Goal: Task Accomplishment & Management: Manage account settings

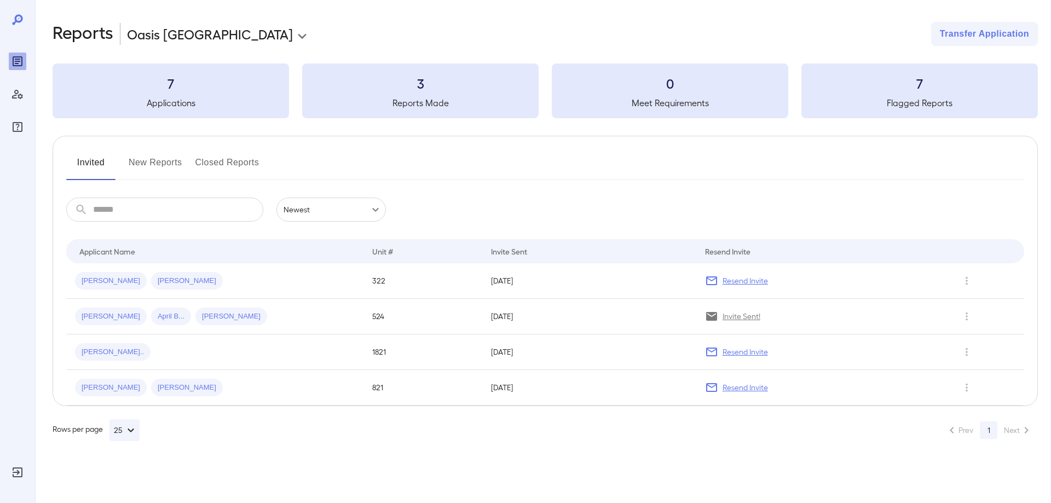
click at [166, 89] on h3 "7" at bounding box center [171, 83] width 236 height 18
click at [166, 161] on button "New Reports" at bounding box center [156, 167] width 54 height 26
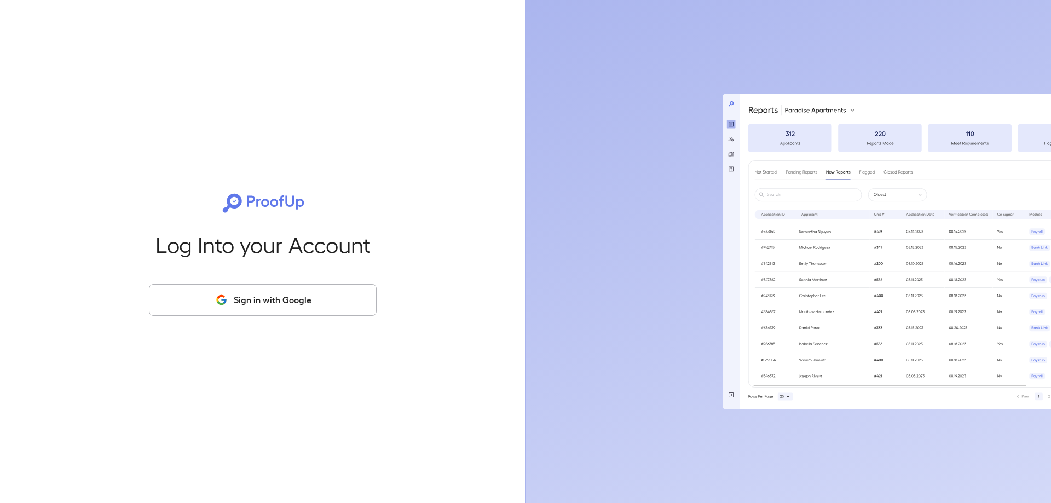
click at [288, 302] on button "Sign in with Google" at bounding box center [263, 300] width 228 height 32
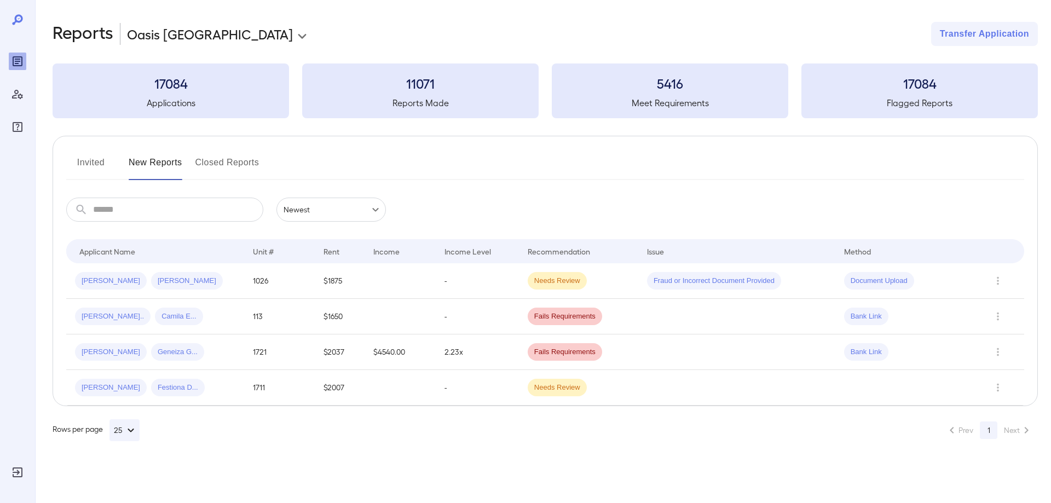
drag, startPoint x: 700, startPoint y: 278, endPoint x: 715, endPoint y: 272, distance: 16.7
click at [707, 276] on span "Fraud or Incorrect Document Provided" at bounding box center [714, 281] width 134 height 10
click at [996, 277] on icon "Row Actions" at bounding box center [998, 280] width 12 height 13
click at [976, 322] on li "View Report" at bounding box center [999, 320] width 86 height 18
click at [88, 162] on button "Invited" at bounding box center [90, 167] width 49 height 26
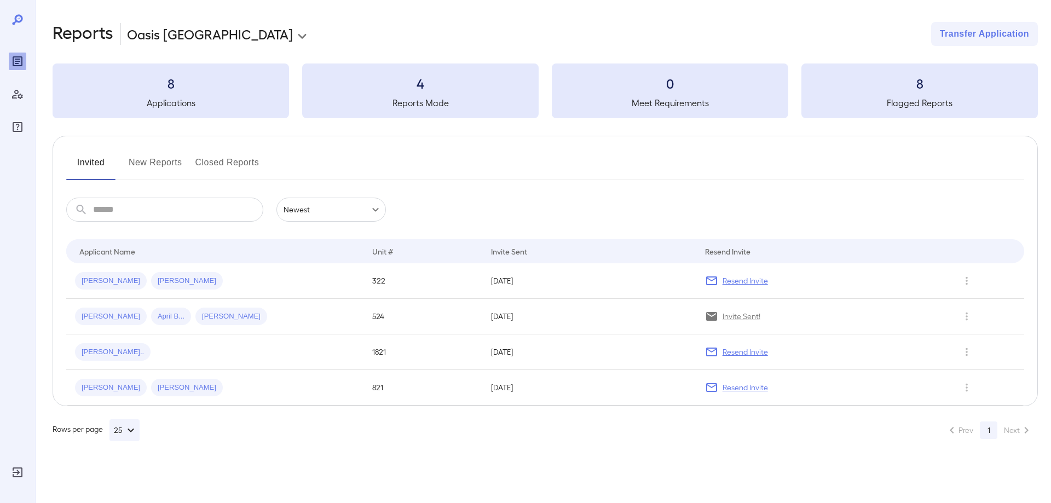
click at [143, 161] on button "New Reports" at bounding box center [156, 167] width 54 height 26
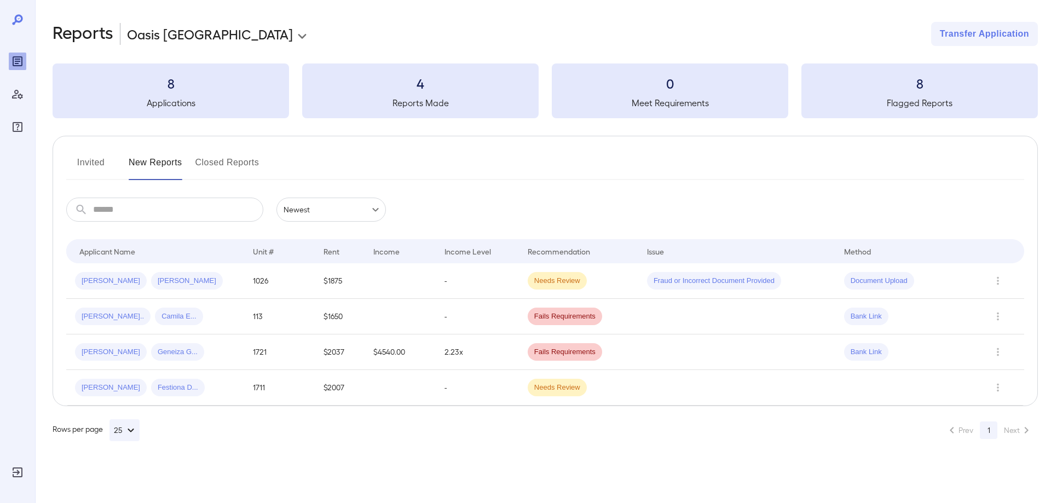
click at [919, 83] on h3 "8" at bounding box center [919, 83] width 236 height 18
drag, startPoint x: 922, startPoint y: 106, endPoint x: 923, endPoint y: 98, distance: 8.2
click at [923, 96] on div "8 Flagged Reports" at bounding box center [919, 90] width 236 height 55
click at [868, 316] on span "Bank Link" at bounding box center [866, 316] width 44 height 10
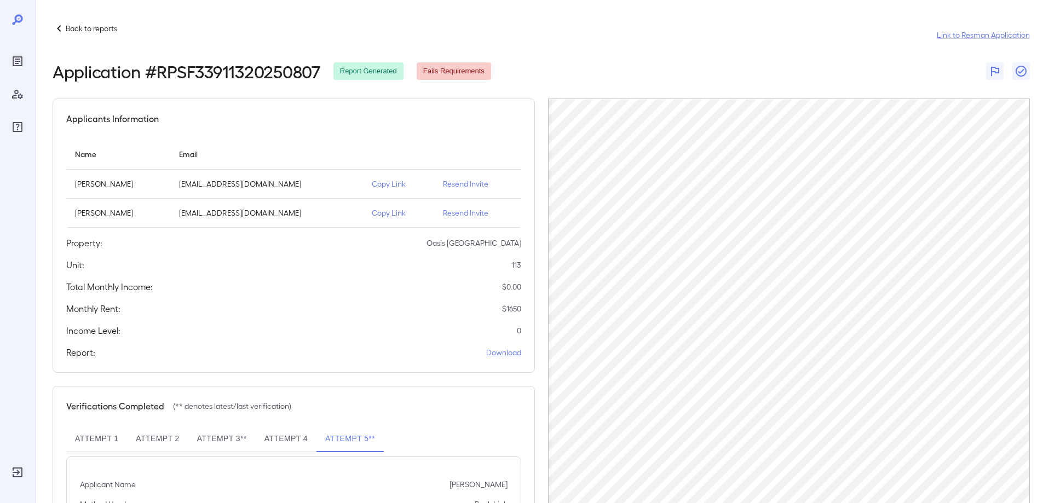
click at [60, 24] on icon at bounding box center [59, 28] width 13 height 13
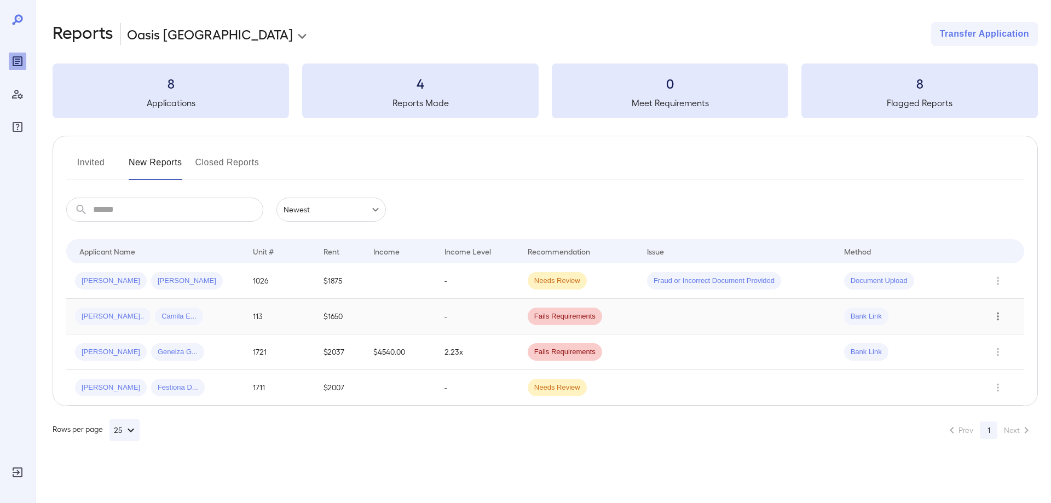
click at [1000, 315] on icon "Row Actions" at bounding box center [998, 316] width 12 height 13
click at [985, 392] on li "Close Report" at bounding box center [999, 391] width 86 height 18
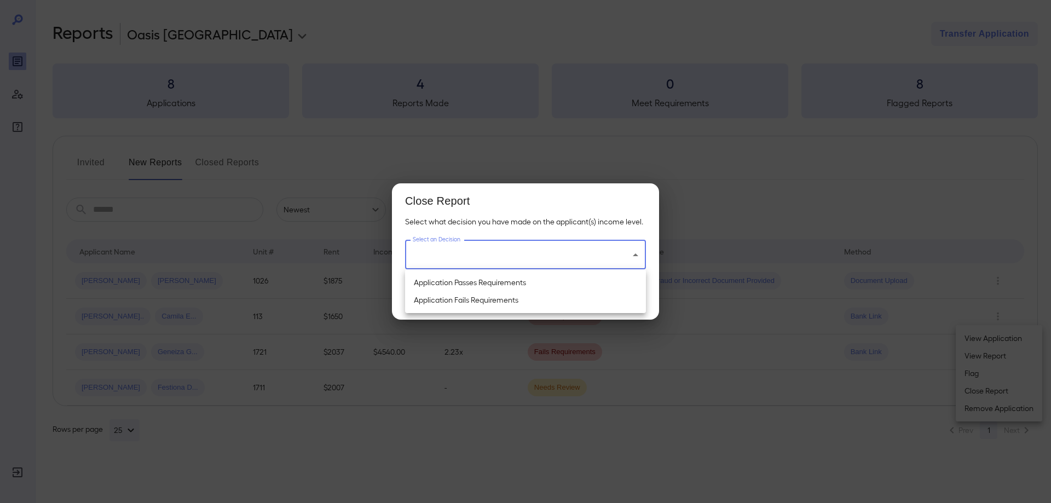
click at [539, 258] on body "**********" at bounding box center [525, 251] width 1051 height 503
click at [519, 284] on li "Application Passes Requirements" at bounding box center [525, 283] width 241 height 18
type input "**********"
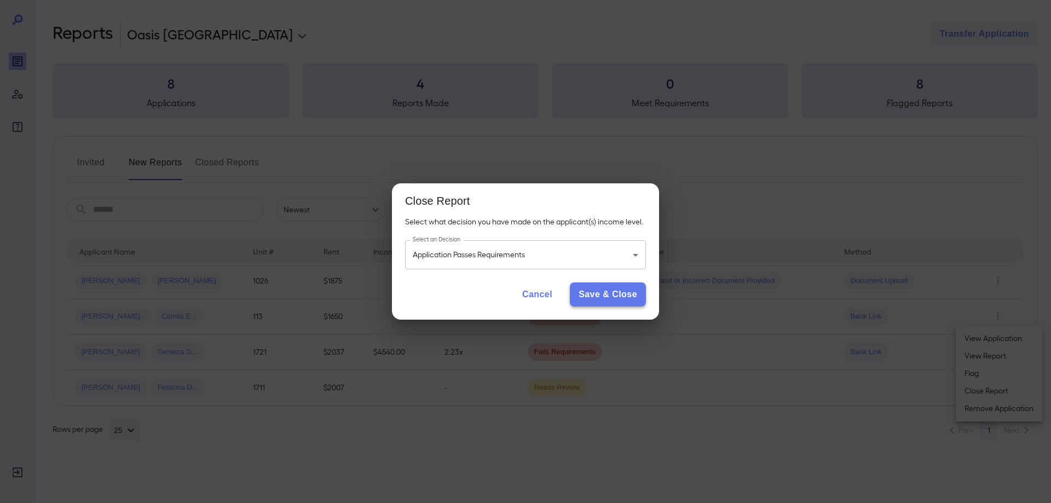
click at [616, 296] on button "Save & Close" at bounding box center [608, 294] width 76 height 24
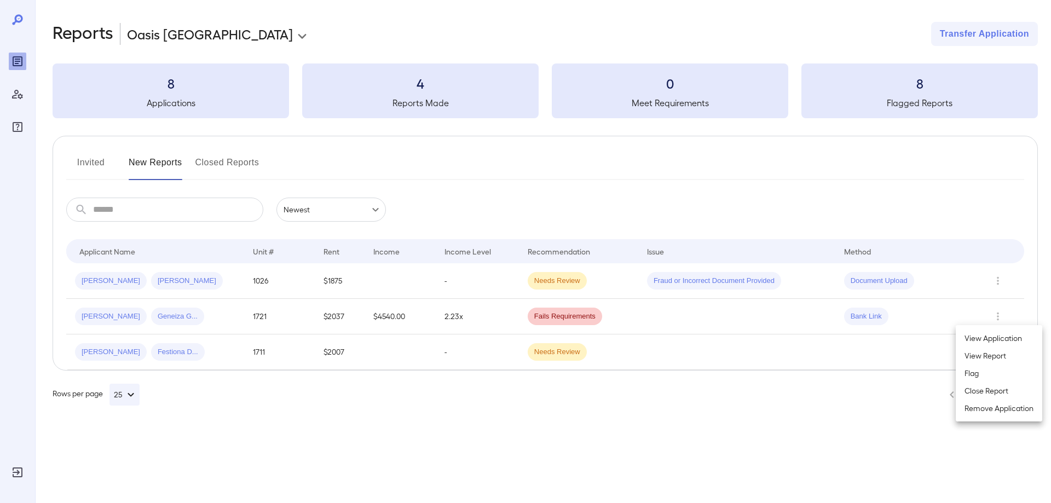
click at [1002, 388] on li "Close Report" at bounding box center [999, 391] width 86 height 18
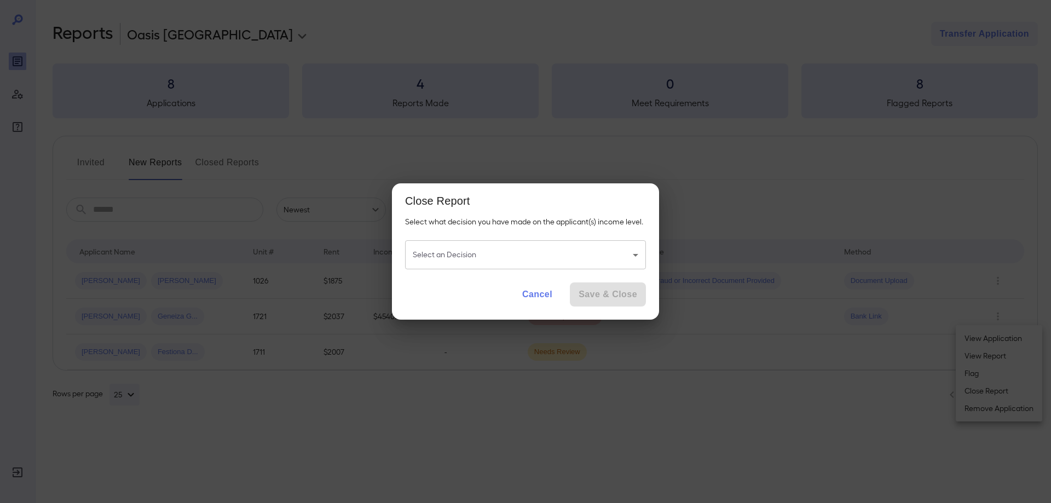
click at [510, 259] on body "**********" at bounding box center [525, 251] width 1051 height 503
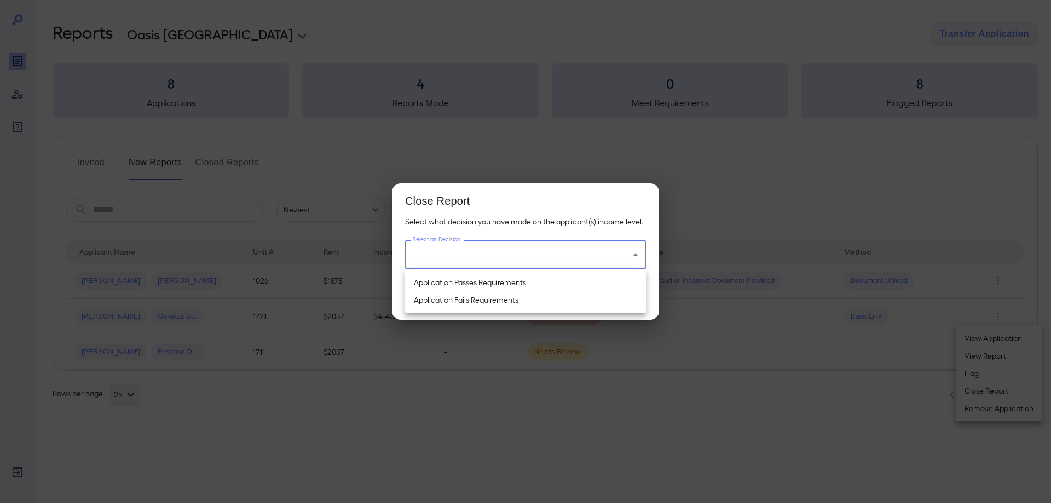
click at [512, 305] on li "Application Fails Requirements" at bounding box center [525, 300] width 241 height 18
type input "**********"
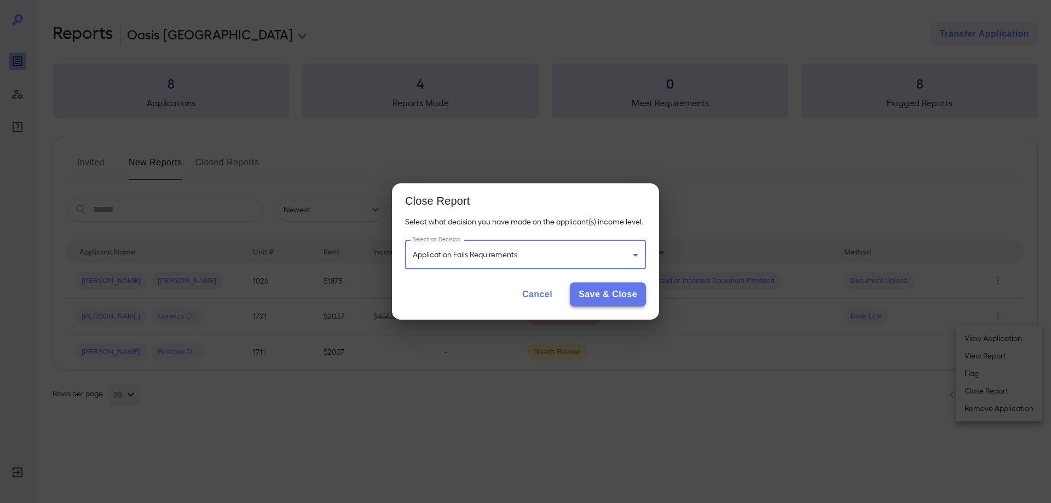
click at [593, 287] on button "Save & Close" at bounding box center [608, 294] width 76 height 24
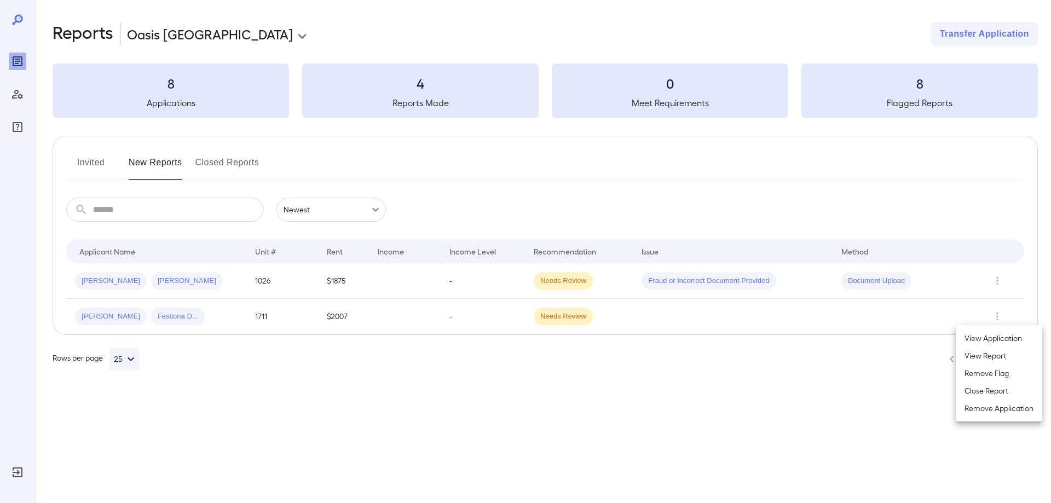
click at [1000, 278] on div at bounding box center [525, 251] width 1051 height 503
click at [1000, 278] on icon "Row Actions" at bounding box center [997, 280] width 12 height 13
click at [989, 356] on li "Close Report" at bounding box center [999, 355] width 86 height 18
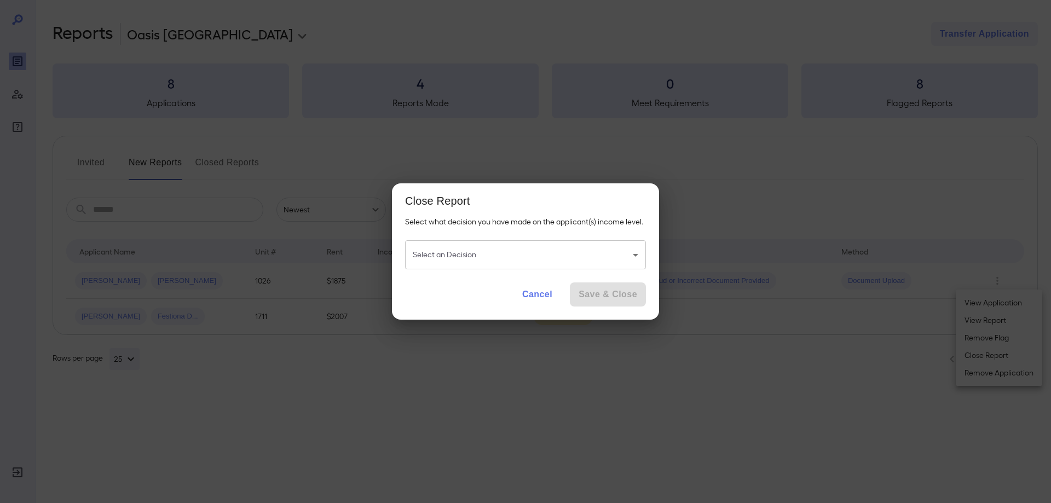
click at [527, 294] on button "Cancel" at bounding box center [537, 294] width 48 height 24
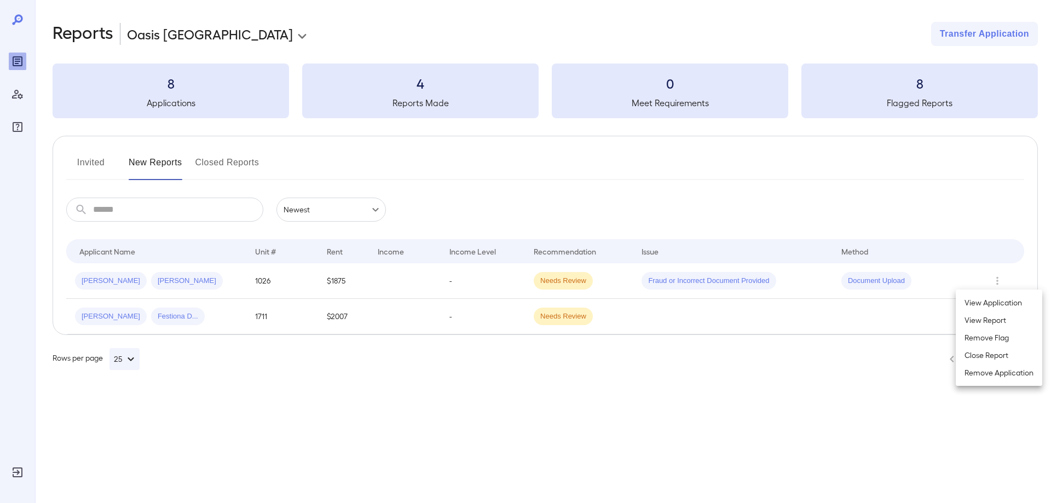
click at [1001, 320] on li "View Report" at bounding box center [999, 320] width 86 height 18
click at [94, 279] on span "[PERSON_NAME]" at bounding box center [111, 281] width 72 height 10
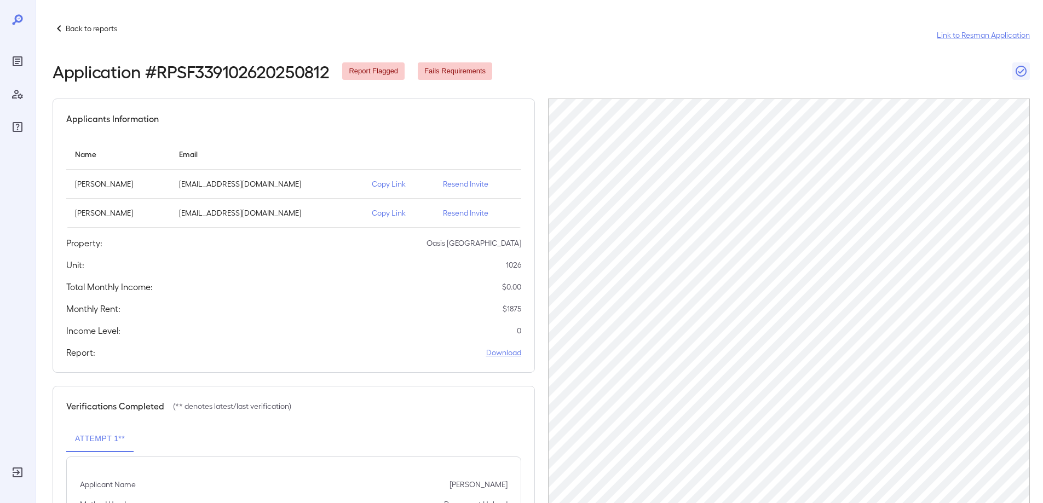
click at [497, 354] on link "Download" at bounding box center [503, 352] width 35 height 11
click at [989, 33] on link "Link to Resman Application" at bounding box center [983, 35] width 93 height 11
